Goal: Information Seeking & Learning: Learn about a topic

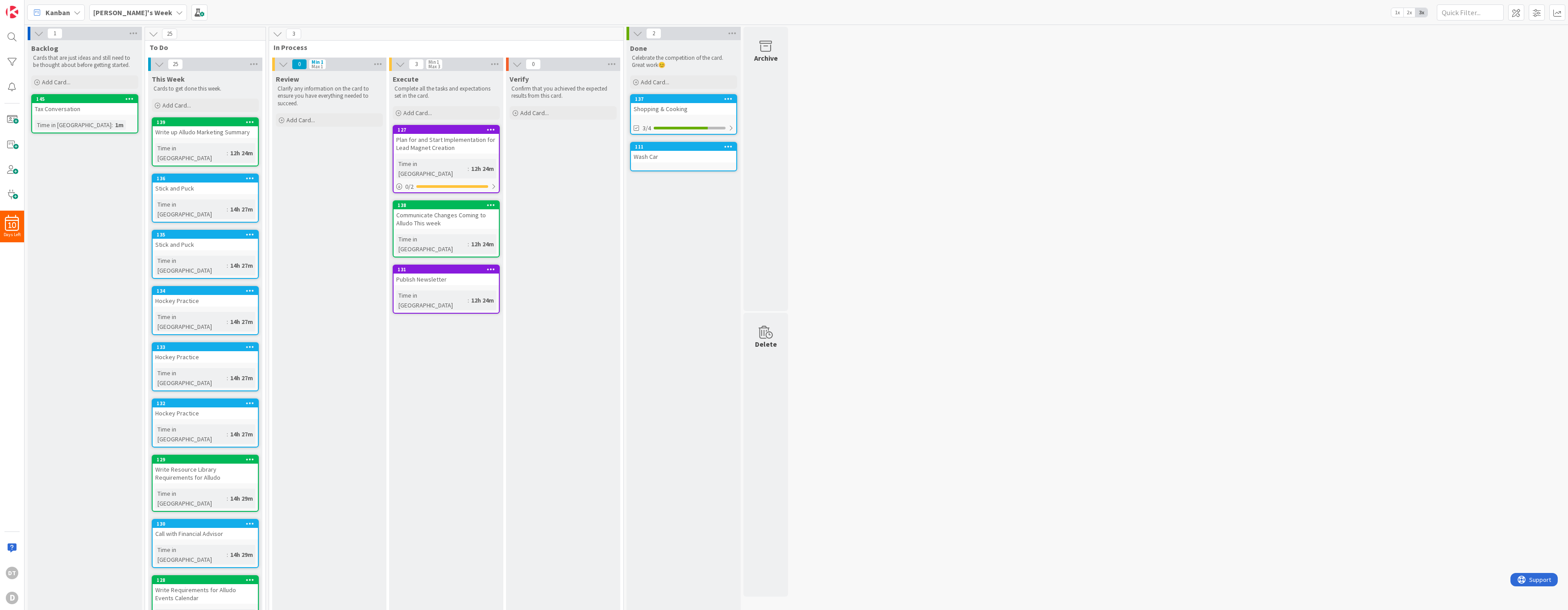
click at [434, 273] on div "Publish Newsletter" at bounding box center [446, 279] width 105 height 12
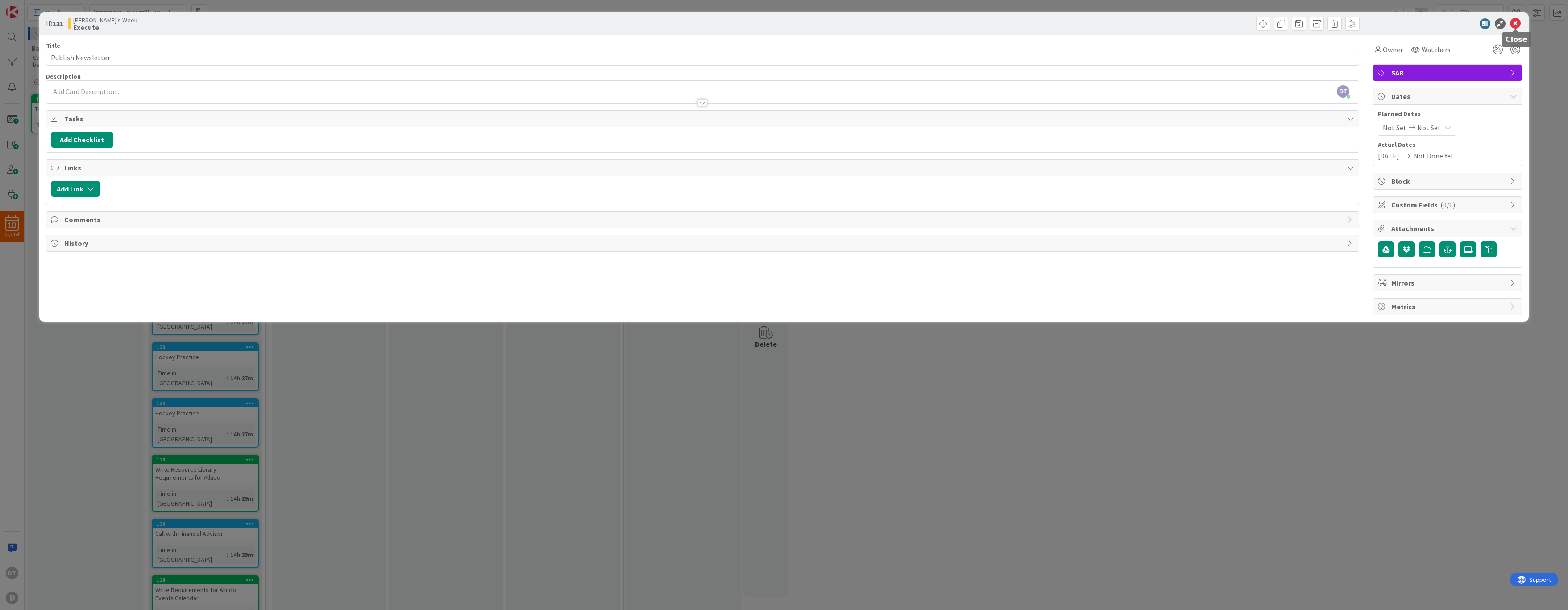
click at [1515, 21] on icon at bounding box center [1516, 24] width 11 height 11
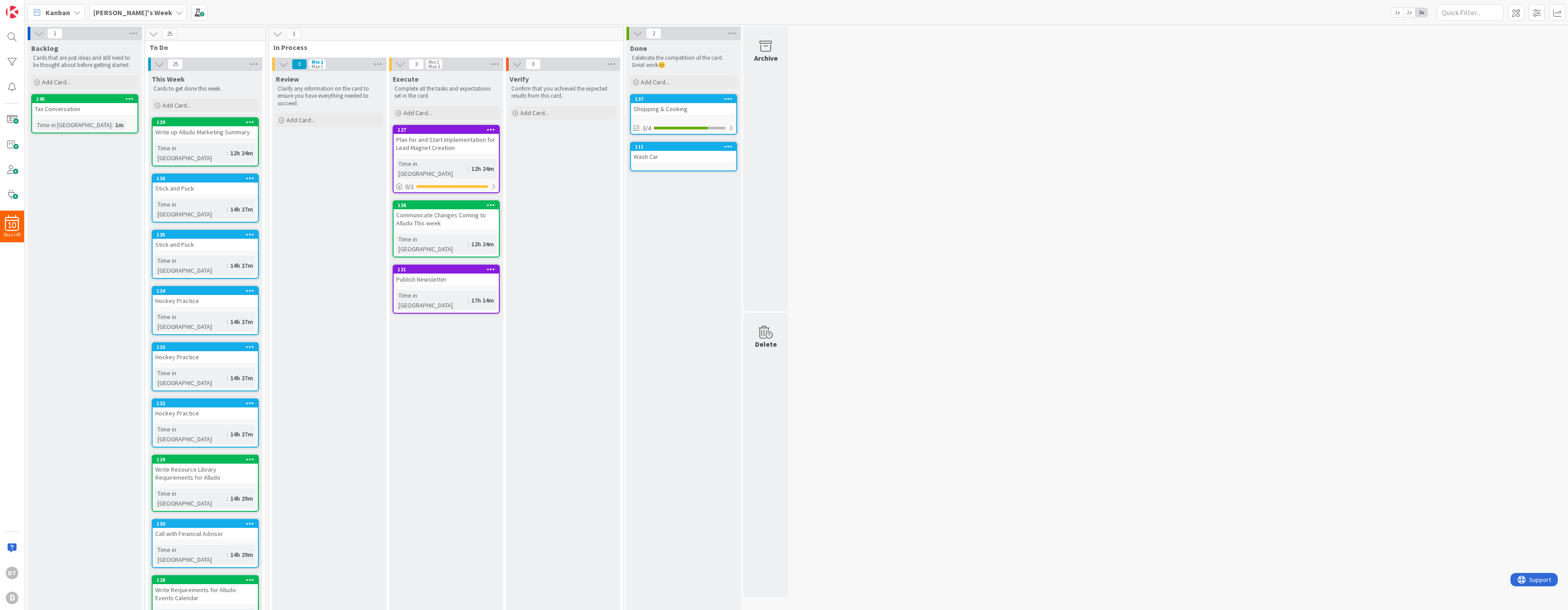
click at [412, 273] on div "Publish Newsletter" at bounding box center [446, 279] width 105 height 12
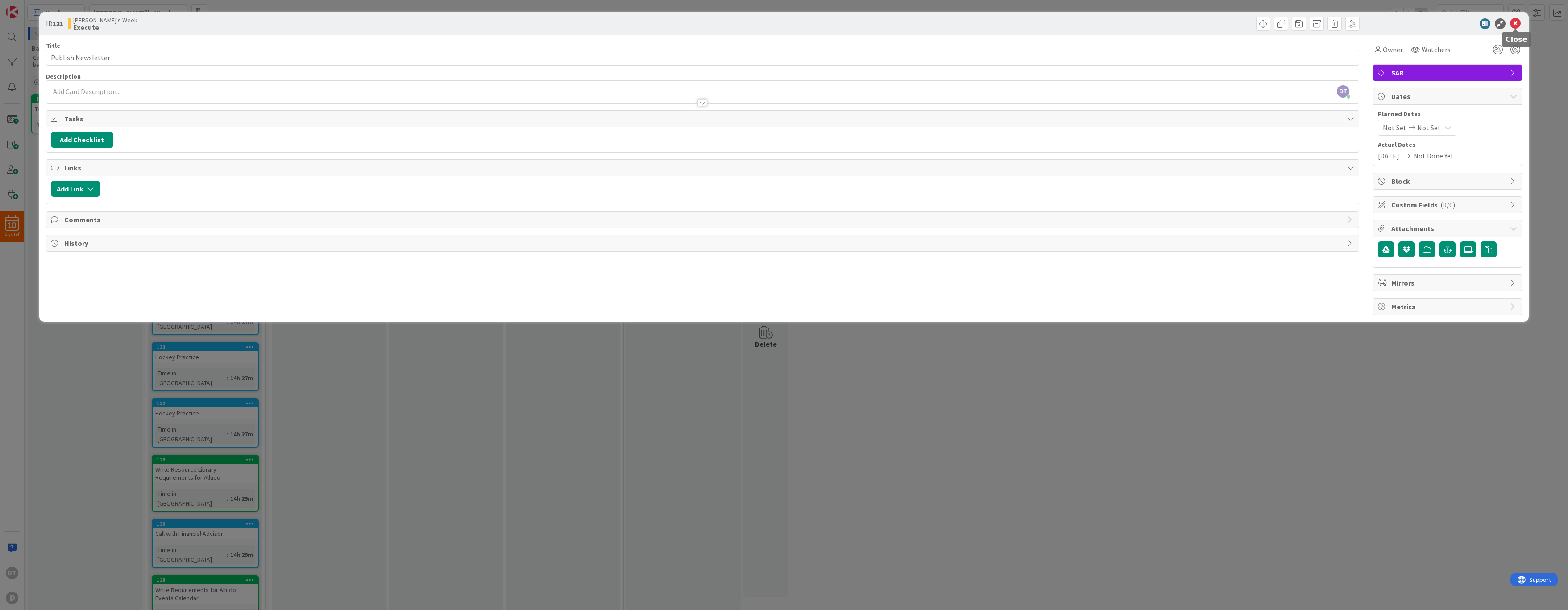
click at [1514, 20] on icon at bounding box center [1516, 24] width 11 height 11
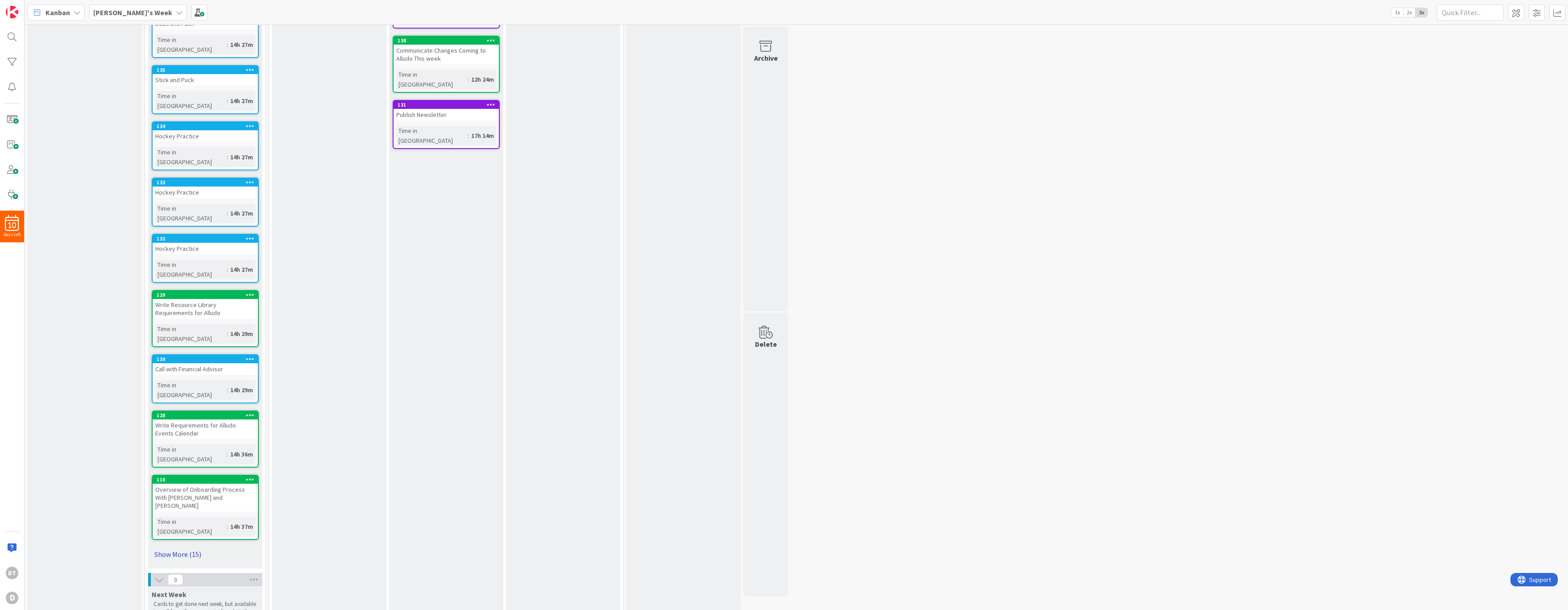
click at [191, 547] on link "Show More (15)" at bounding box center [205, 554] width 107 height 14
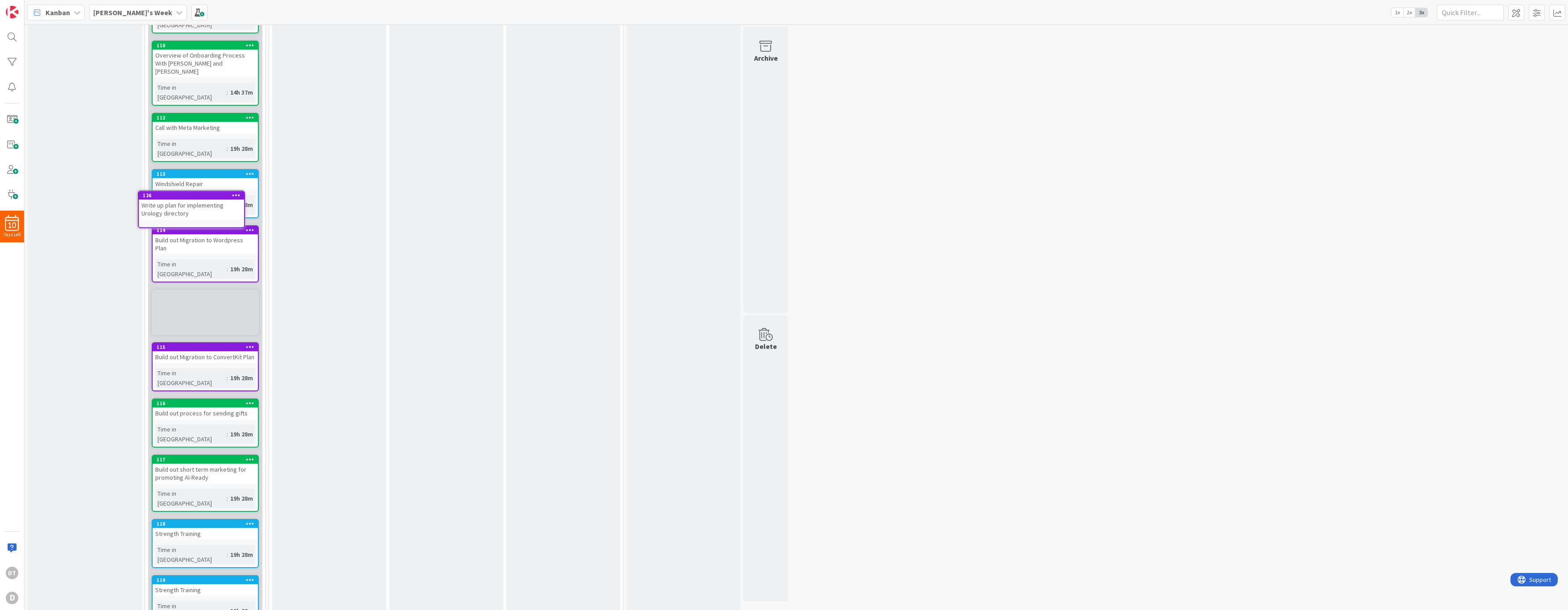
scroll to position [595, 0]
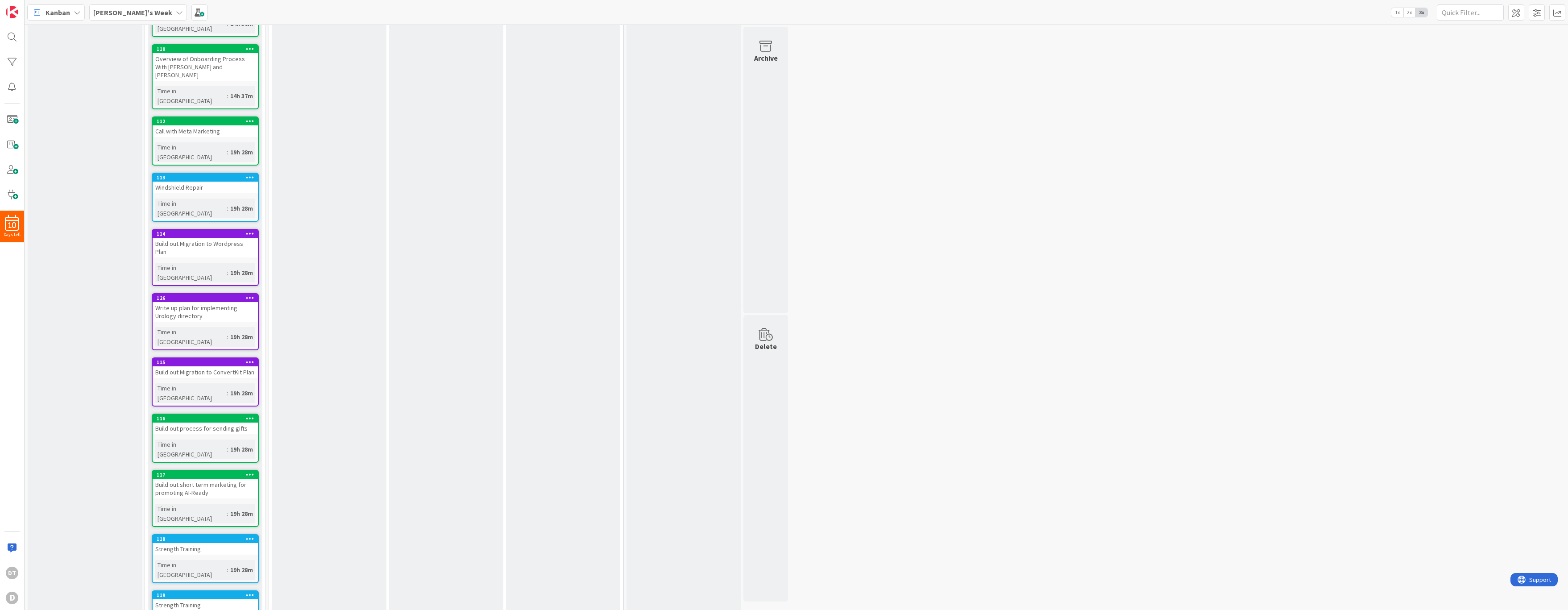
drag, startPoint x: 218, startPoint y: 602, endPoint x: 220, endPoint y: 160, distance: 442.0
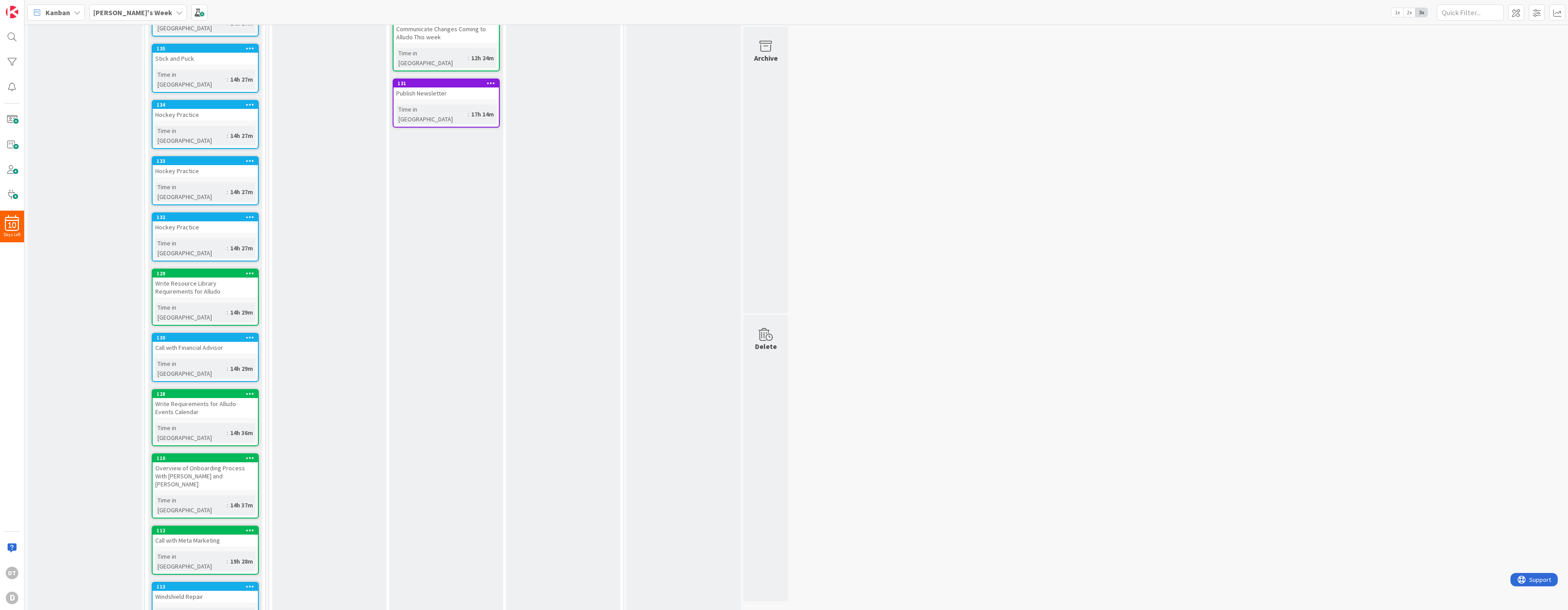
scroll to position [0, 0]
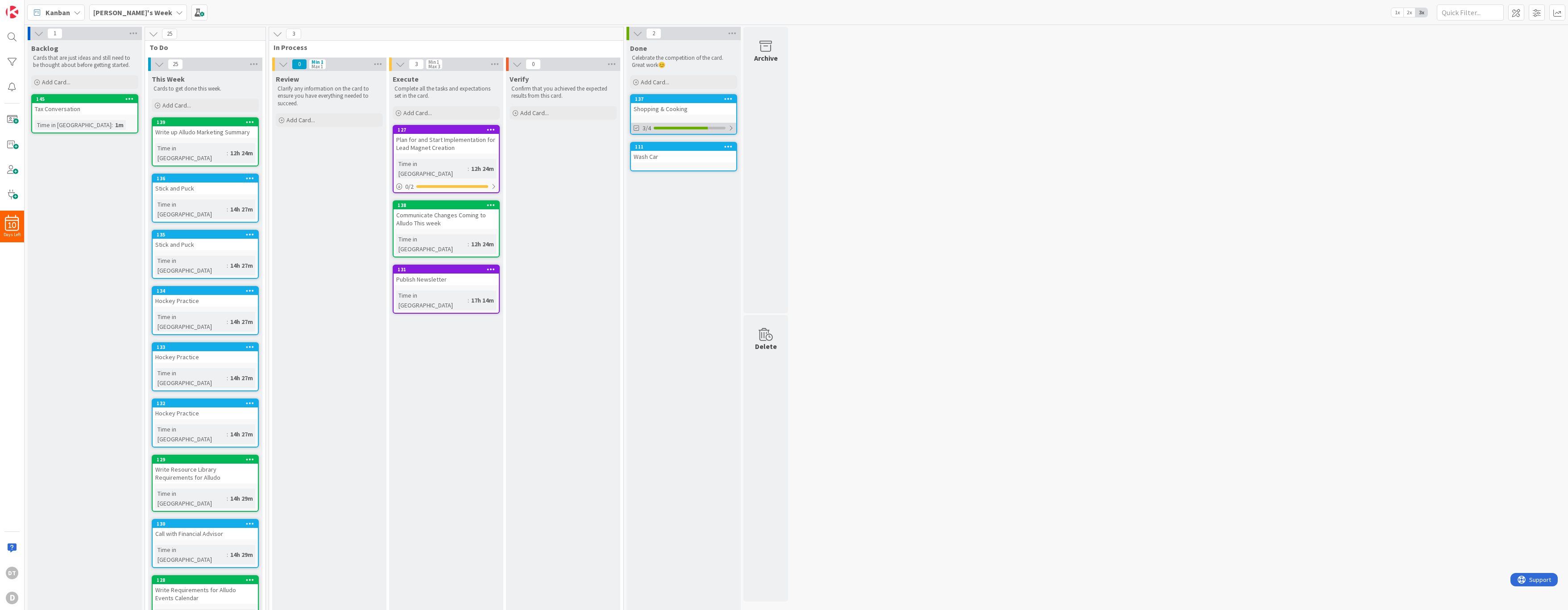
click at [717, 128] on div at bounding box center [690, 128] width 72 height 2
click at [636, 149] on icon at bounding box center [637, 150] width 7 height 7
click at [11, 600] on div "D" at bounding box center [12, 598] width 13 height 13
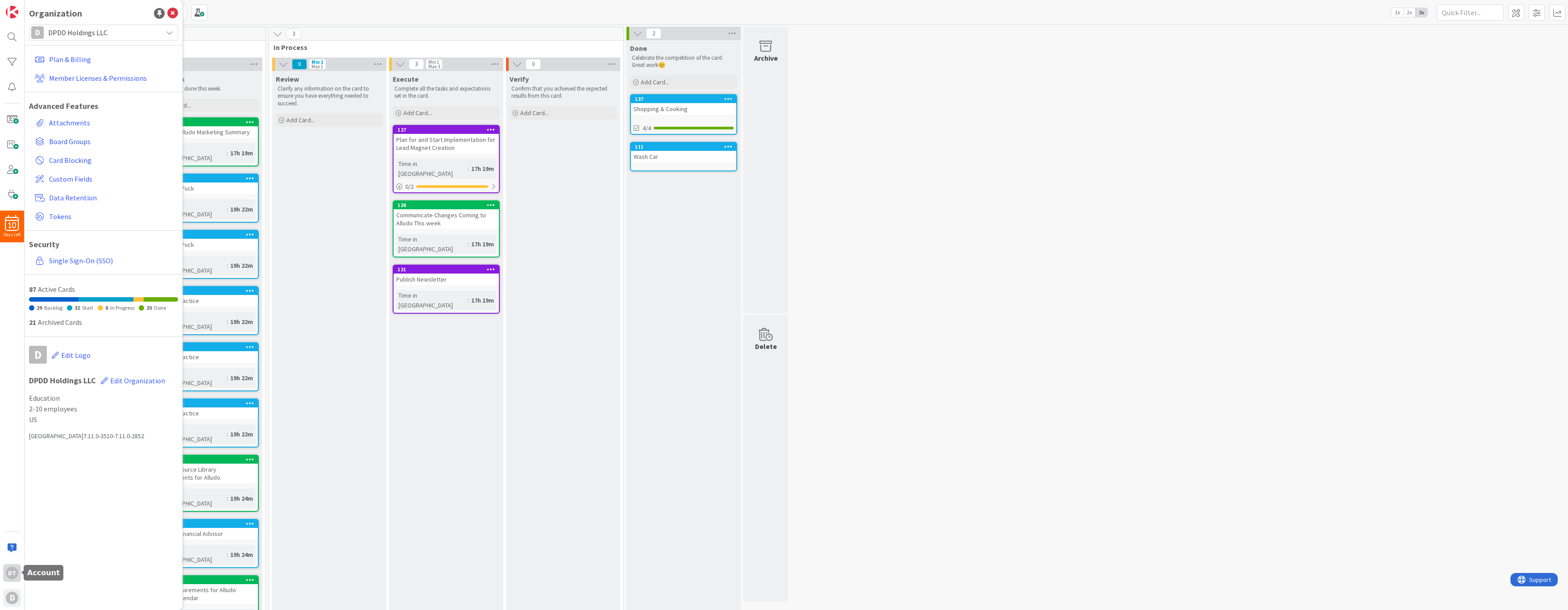
click at [13, 573] on div "DT" at bounding box center [12, 573] width 13 height 13
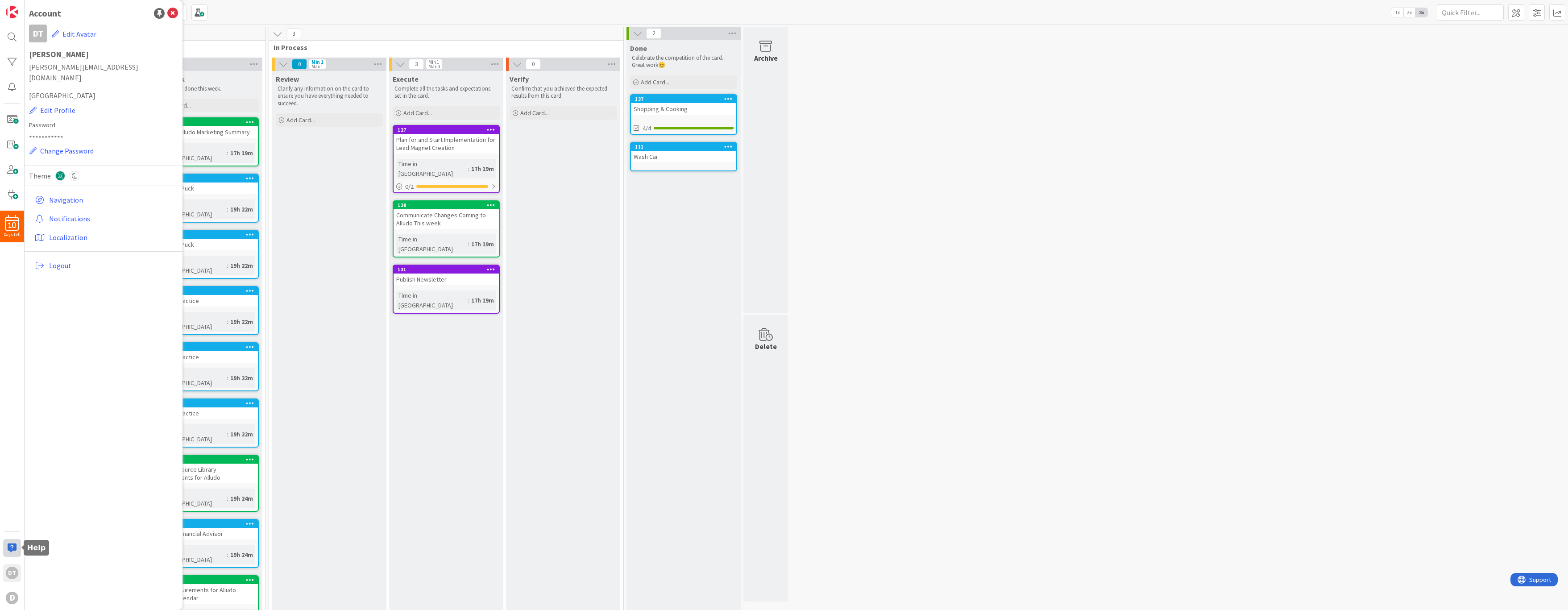
click at [12, 545] on div at bounding box center [12, 548] width 18 height 18
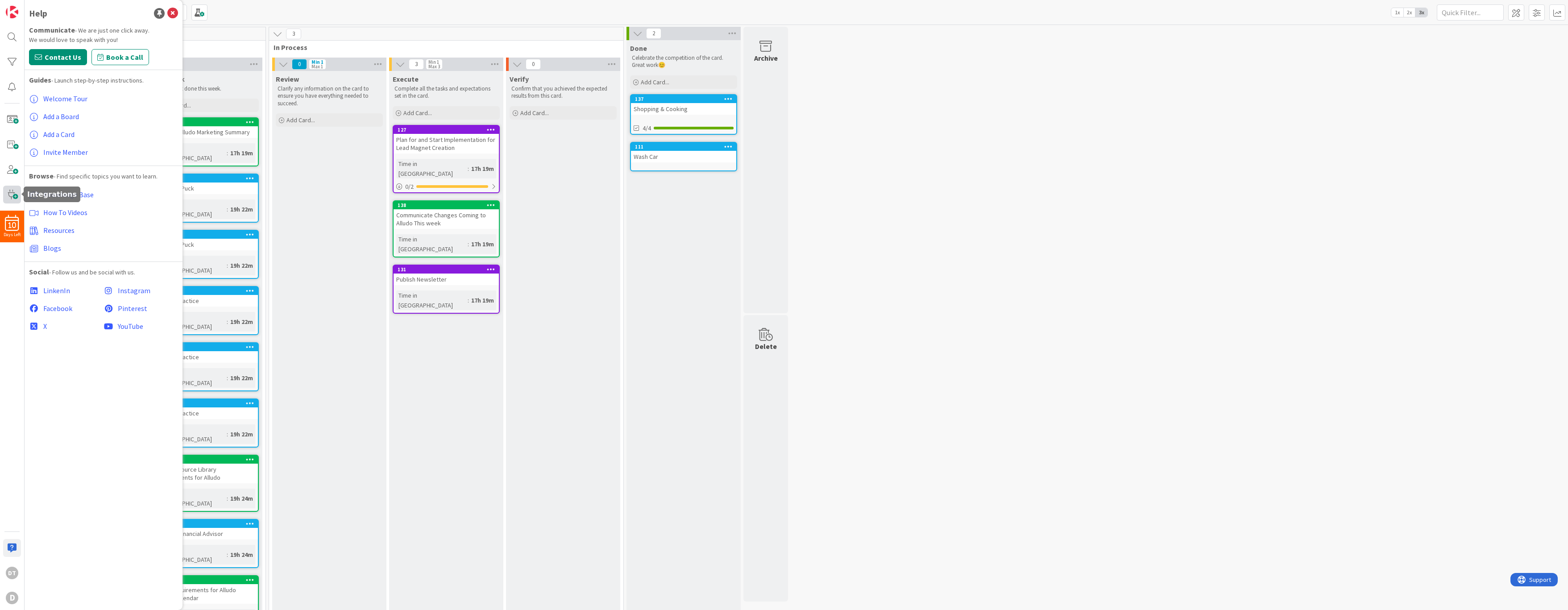
click at [10, 192] on span at bounding box center [12, 194] width 18 height 18
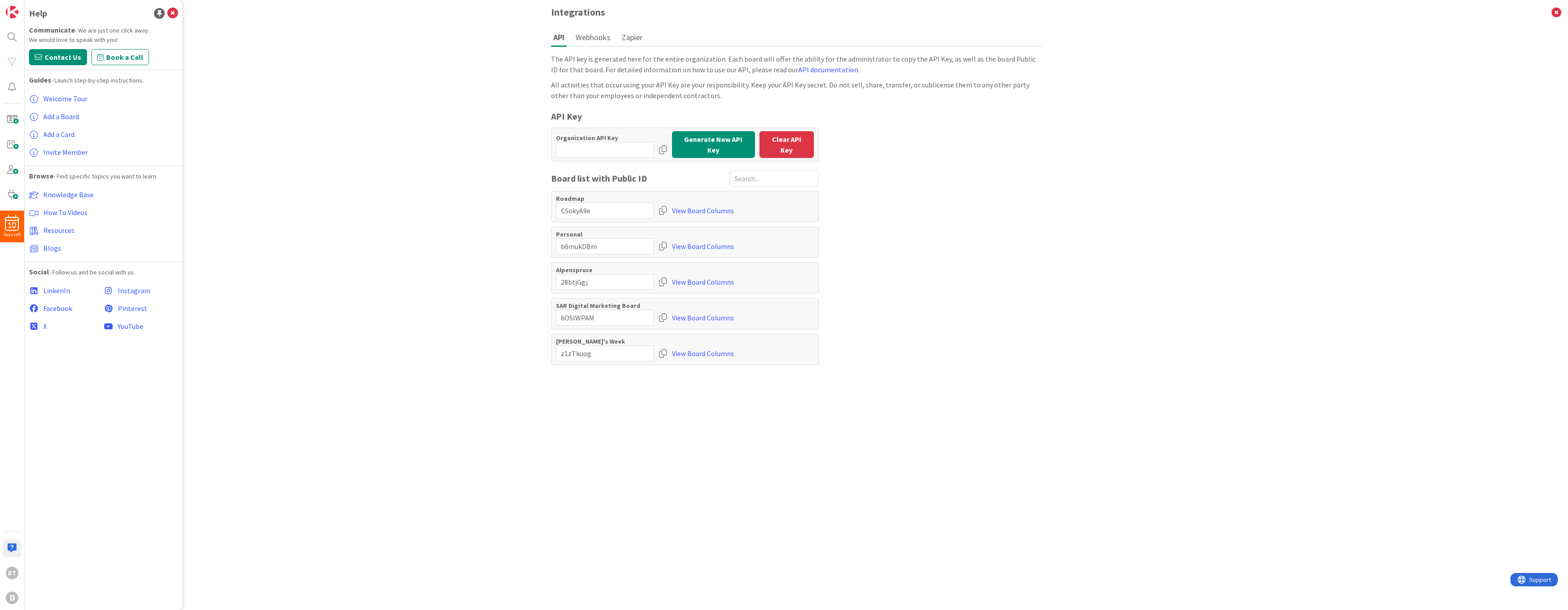
click at [595, 38] on button "Webhooks" at bounding box center [593, 37] width 40 height 16
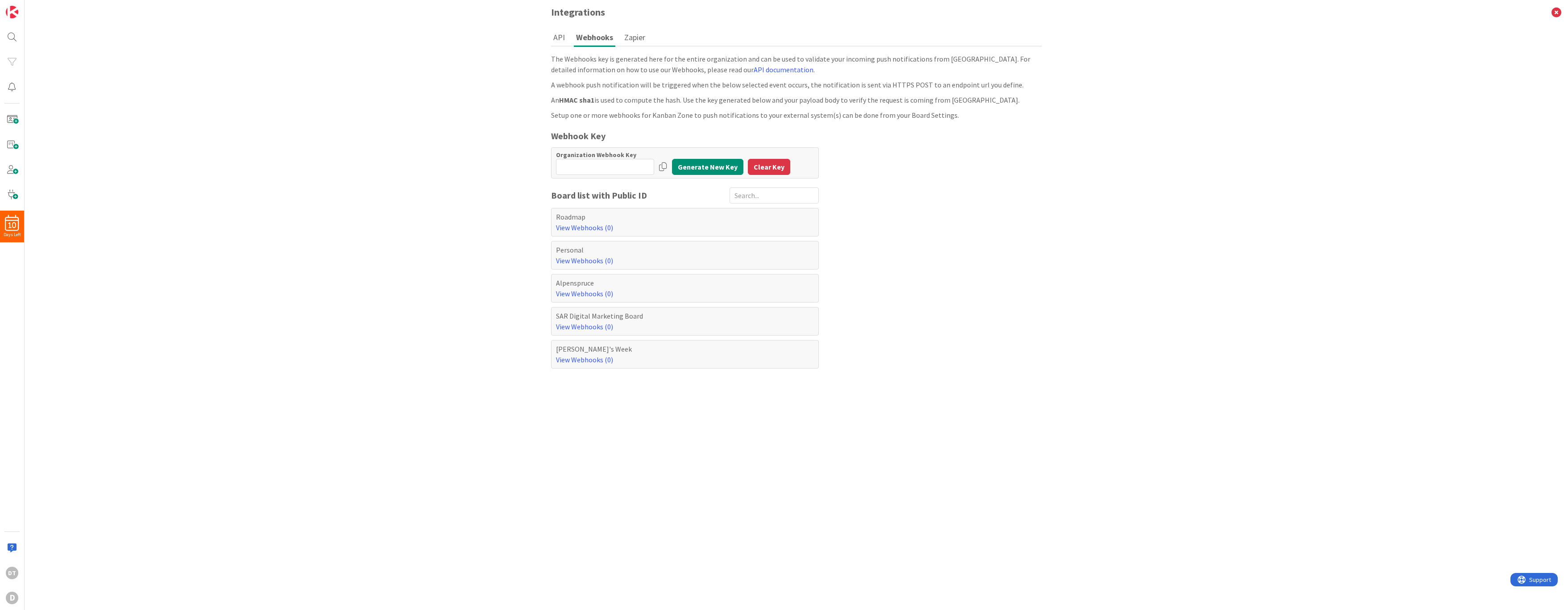
click at [558, 33] on button "API" at bounding box center [559, 37] width 16 height 16
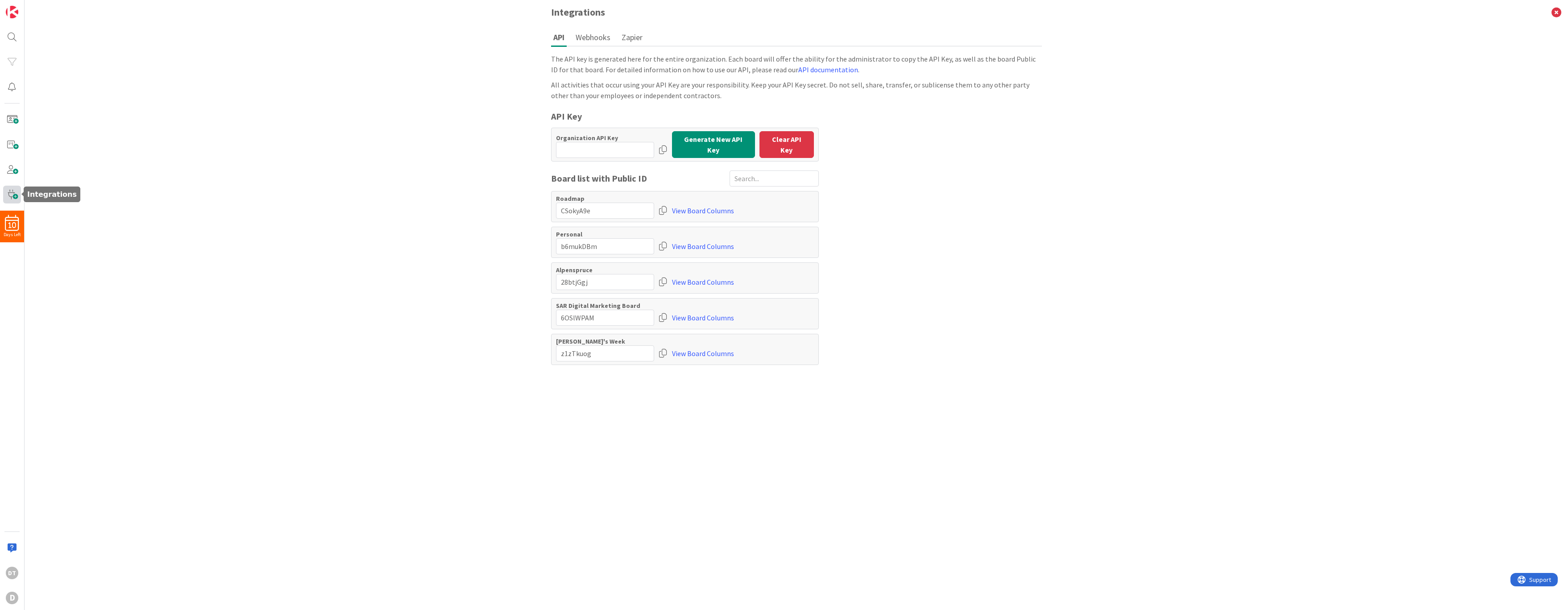
click at [7, 192] on span at bounding box center [12, 194] width 18 height 18
click at [11, 195] on span at bounding box center [12, 194] width 18 height 18
click at [632, 36] on button "Zapier" at bounding box center [632, 37] width 26 height 16
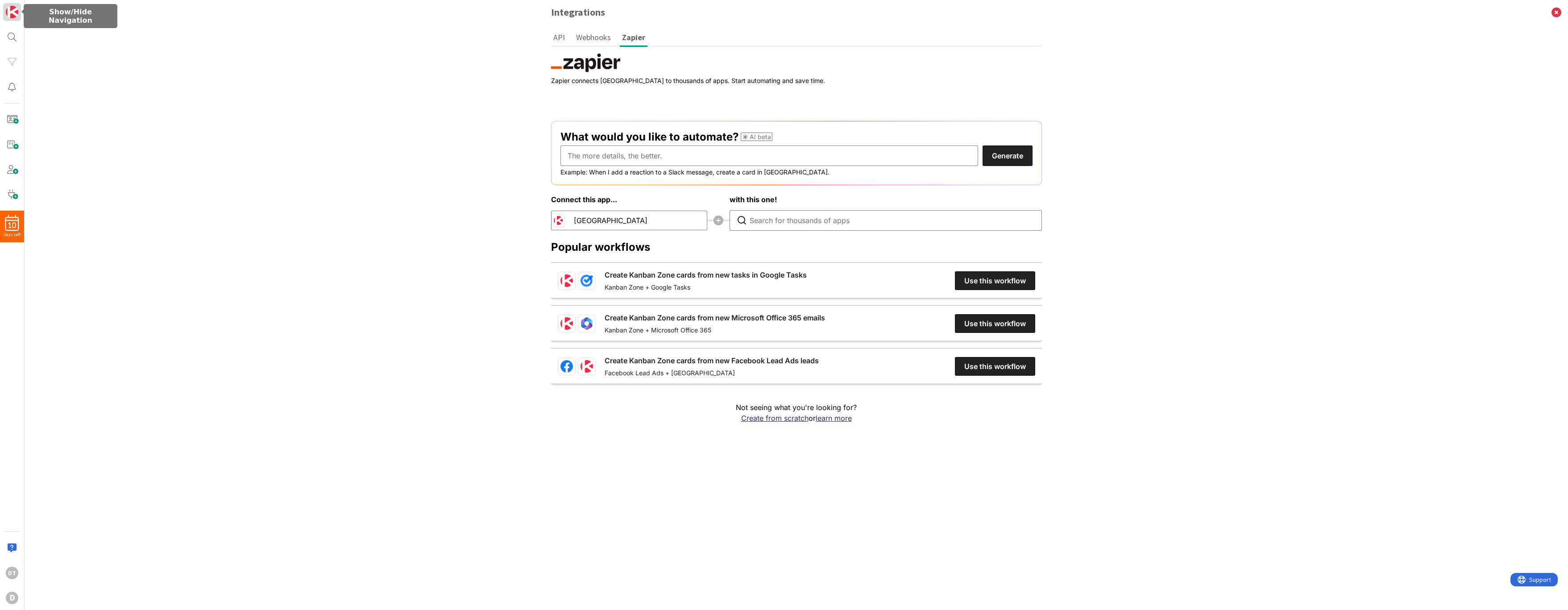
click at [6, 11] on img at bounding box center [12, 12] width 13 height 13
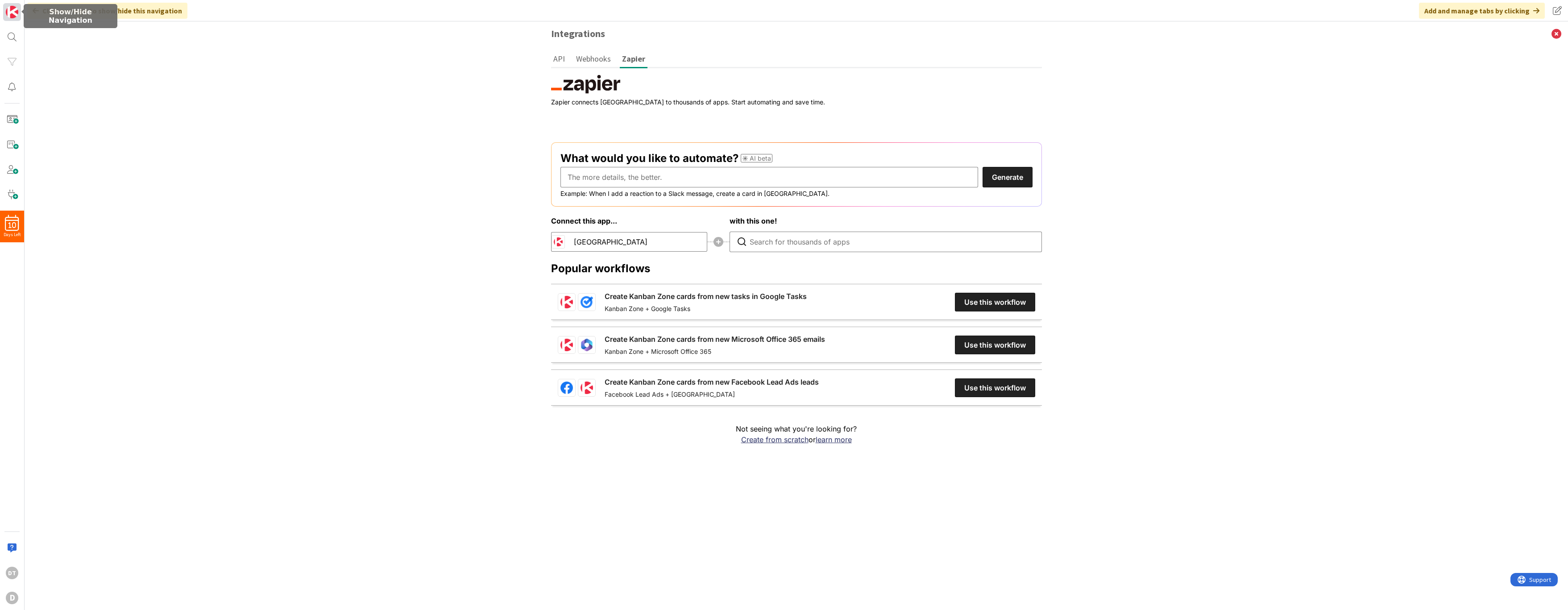
click at [7, 13] on img at bounding box center [12, 12] width 13 height 13
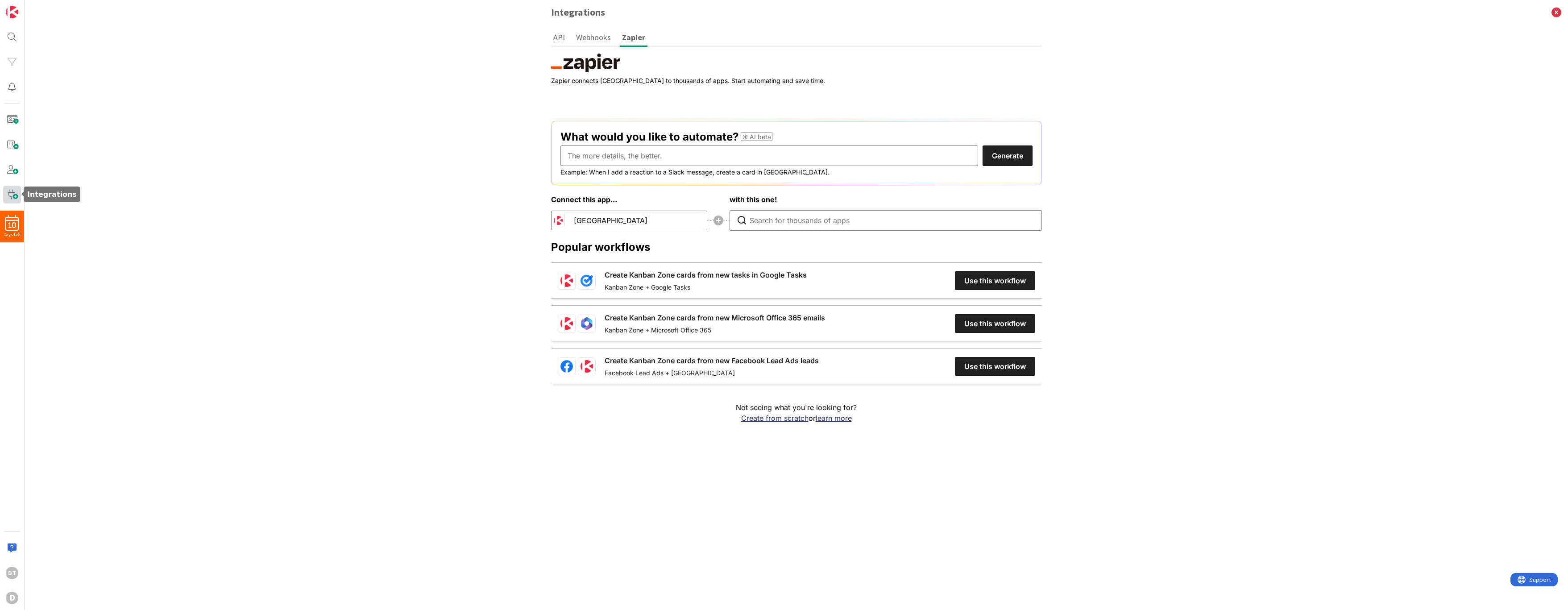
click at [13, 195] on span at bounding box center [12, 194] width 18 height 18
click at [561, 40] on button "API" at bounding box center [559, 37] width 16 height 16
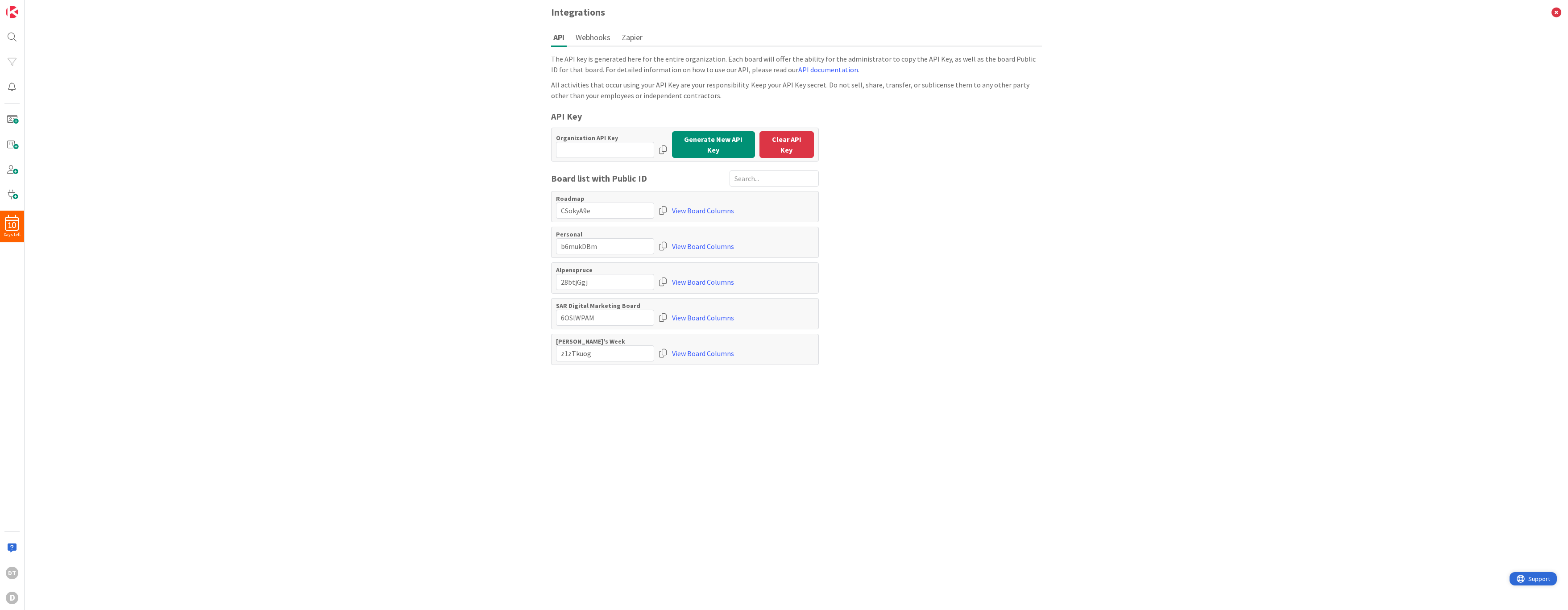
click at [1530, 580] on span "Support" at bounding box center [1539, 579] width 22 height 11
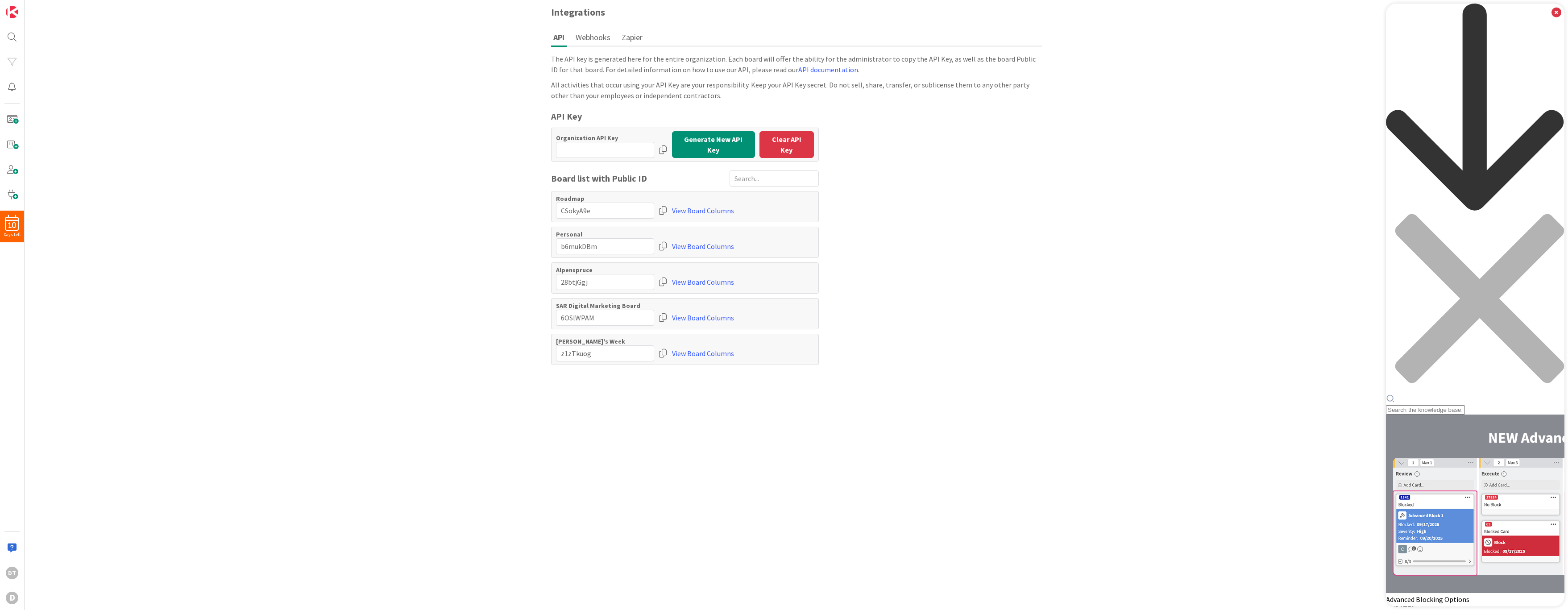
click at [1431, 52] on div "Resource Center Header" at bounding box center [1475, 209] width 178 height 411
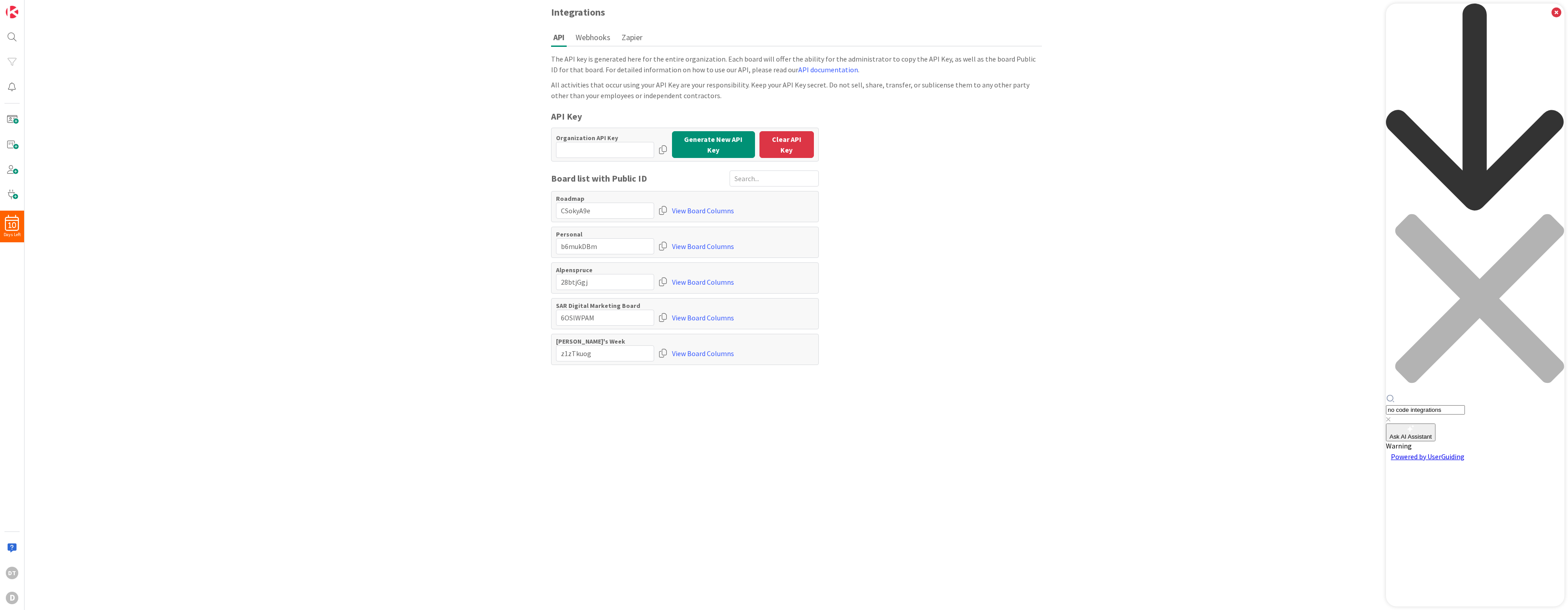
type input "no code integrations"
click at [1424, 441] on span "No-Code Integrations" at bounding box center [1419, 446] width 68 height 9
